Goal: Find specific page/section: Find specific page/section

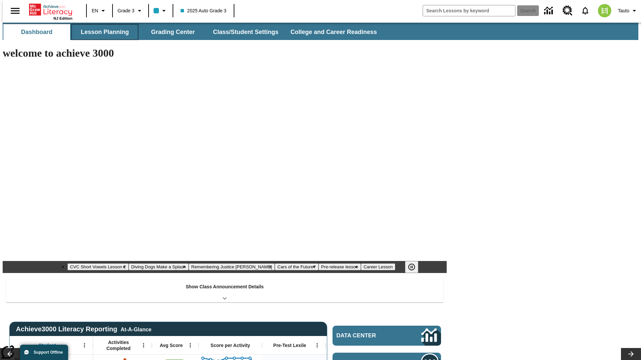
click at [102, 32] on button "Lesson Planning" at bounding box center [104, 32] width 67 height 16
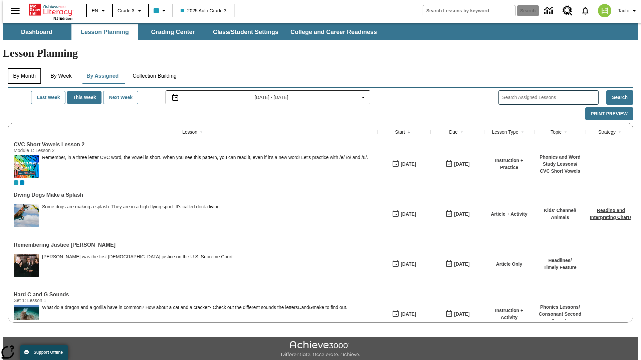
click at [22, 68] on button "By Month" at bounding box center [24, 76] width 33 height 16
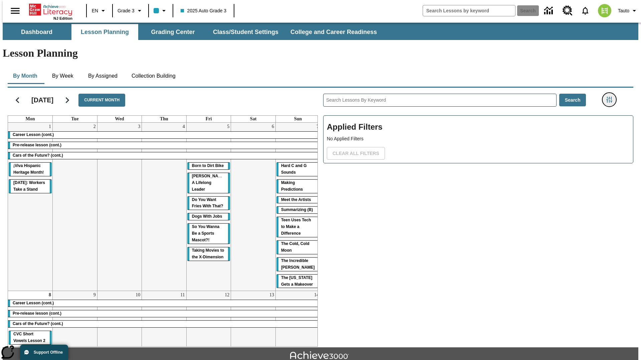
click at [611, 97] on icon "Filters Side menu" at bounding box center [609, 100] width 6 height 6
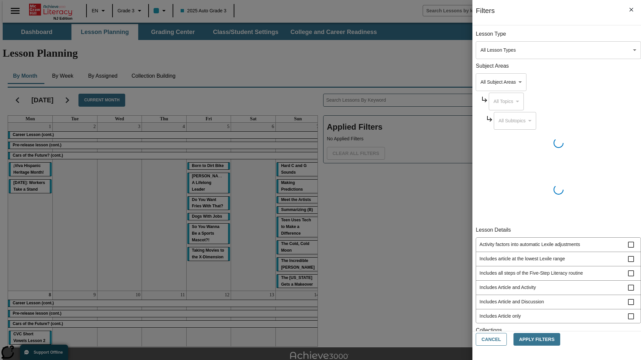
click at [480, 50] on body "Skip to main content NJ Edition EN Grade 3 2025 Auto Grade 3 Search 0 Tauto Das…" at bounding box center [320, 207] width 635 height 368
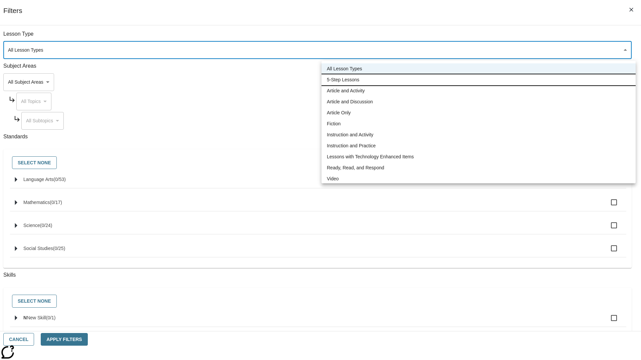
click at [478, 80] on li "5-Step Lessons" at bounding box center [478, 79] width 314 height 11
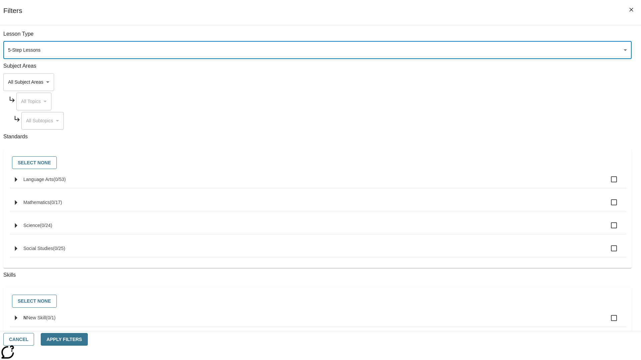
type input "1"
click at [34, 340] on button "Cancel" at bounding box center [18, 339] width 31 height 13
click at [611, 97] on icon "Filters Side menu" at bounding box center [609, 100] width 6 height 6
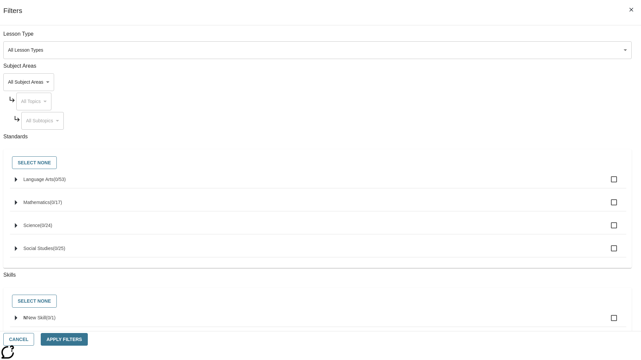
click at [480, 50] on body "Skip to main content NJ Edition EN Grade 3 2025 Auto Grade 3 Search 0 Tauto Das…" at bounding box center [320, 207] width 635 height 368
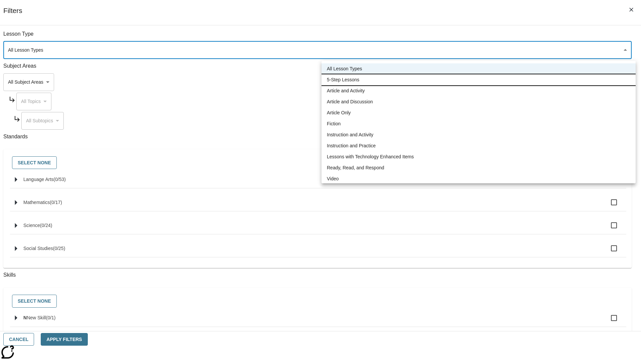
click at [478, 80] on li "5-Step Lessons" at bounding box center [478, 79] width 314 height 11
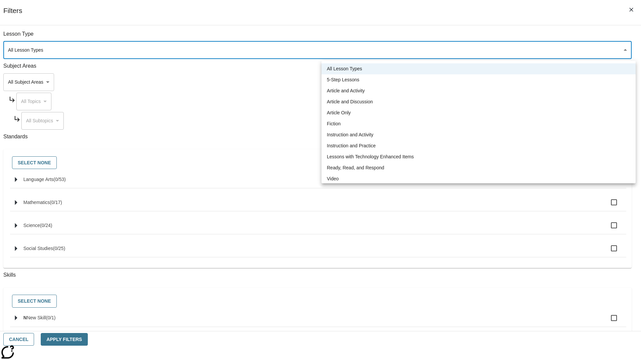
type input "1"
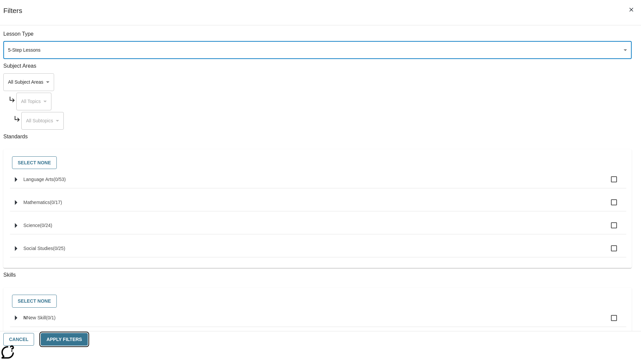
click at [87, 340] on button "Apply Filters" at bounding box center [64, 339] width 47 height 13
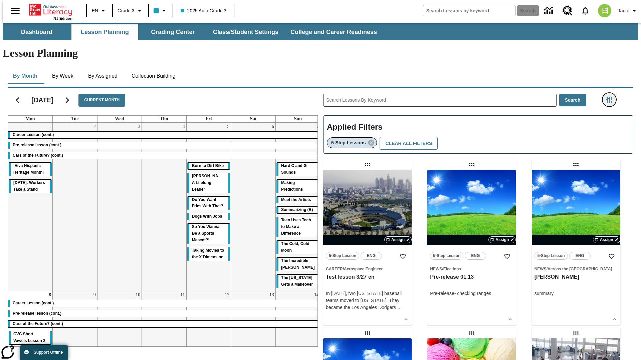
click at [611, 97] on icon "Filters Side menu" at bounding box center [609, 100] width 6 height 6
